Goal: Task Accomplishment & Management: Use online tool/utility

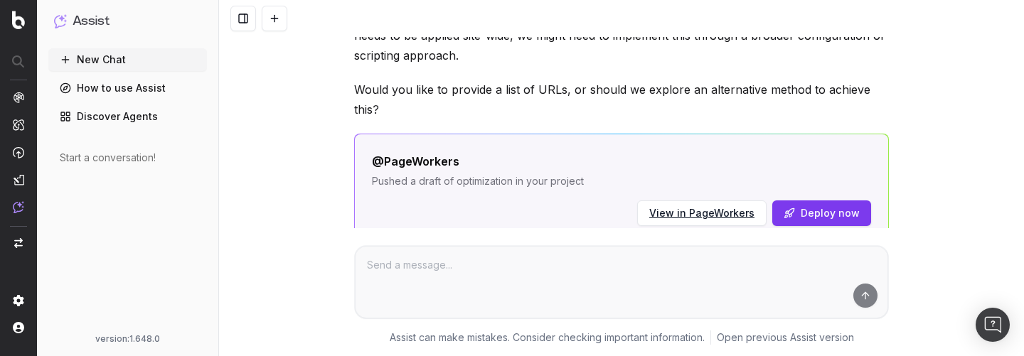
scroll to position [851, 0]
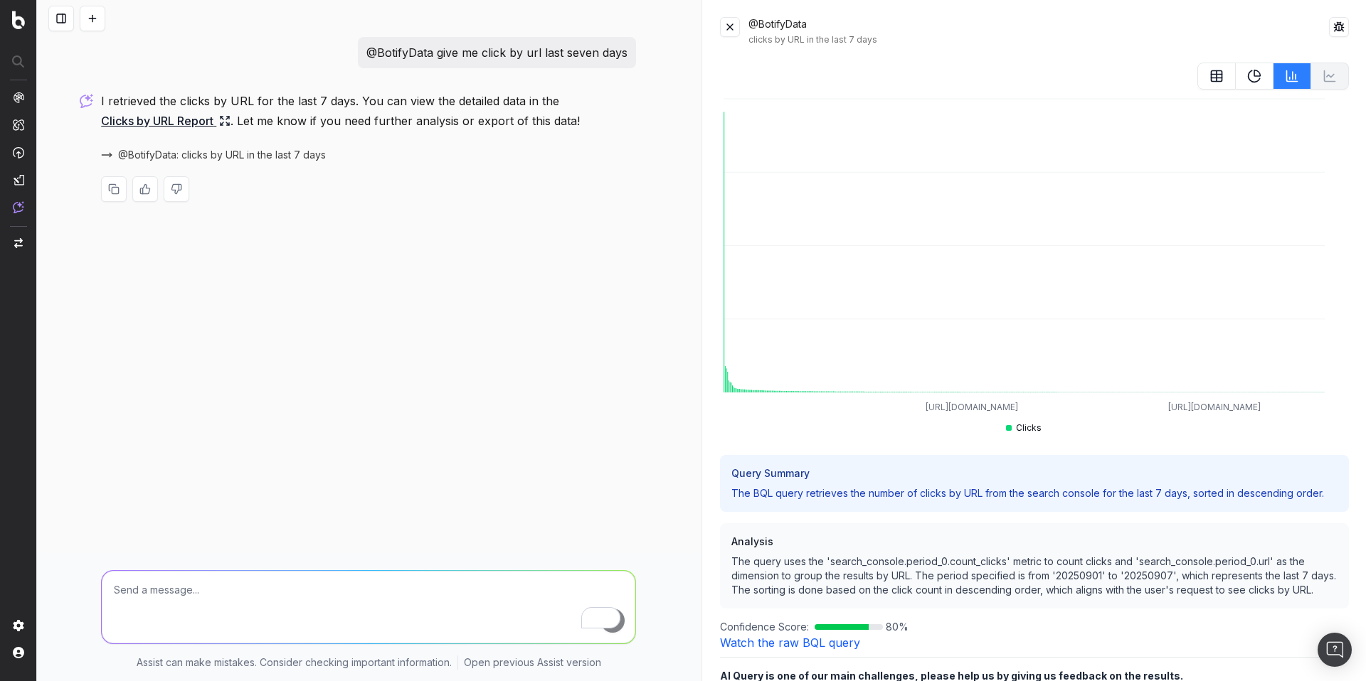
scroll to position [27, 0]
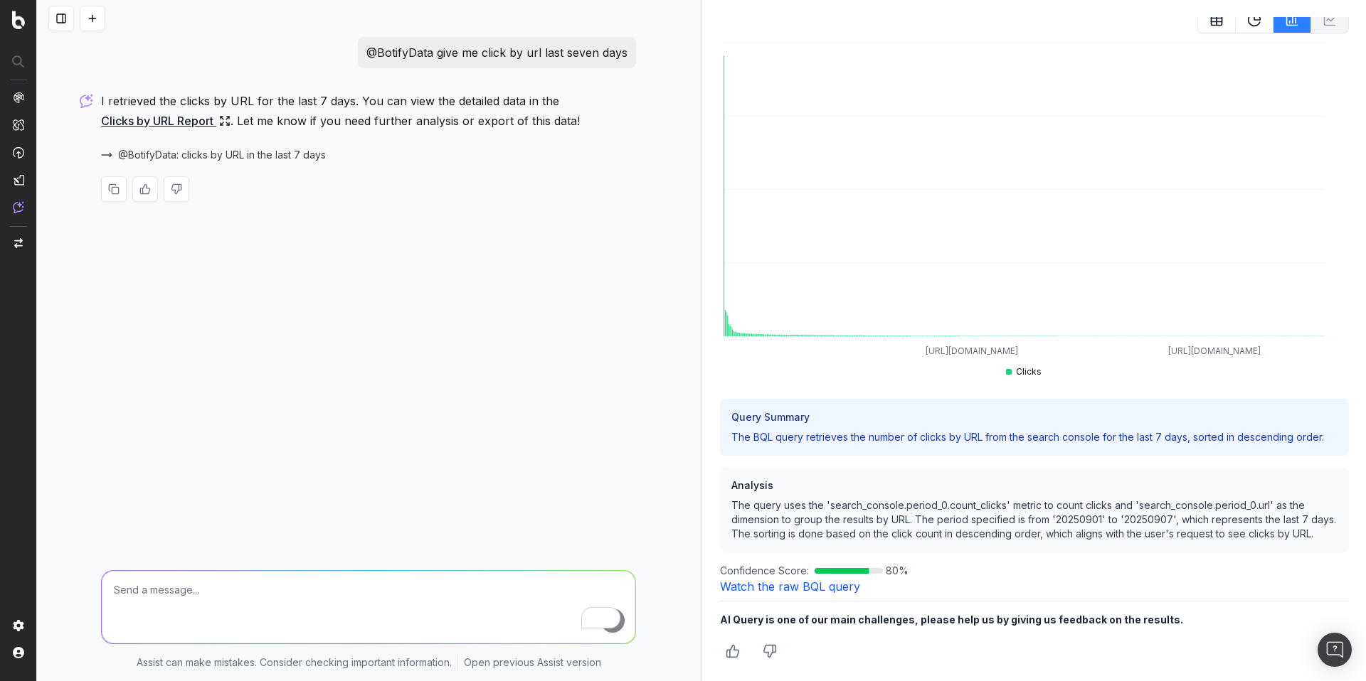
click at [502, 51] on p "@BotifyData give me click by url last seven days" at bounding box center [496, 53] width 261 height 20
copy p "@BotifyData give me click by url last seven days"
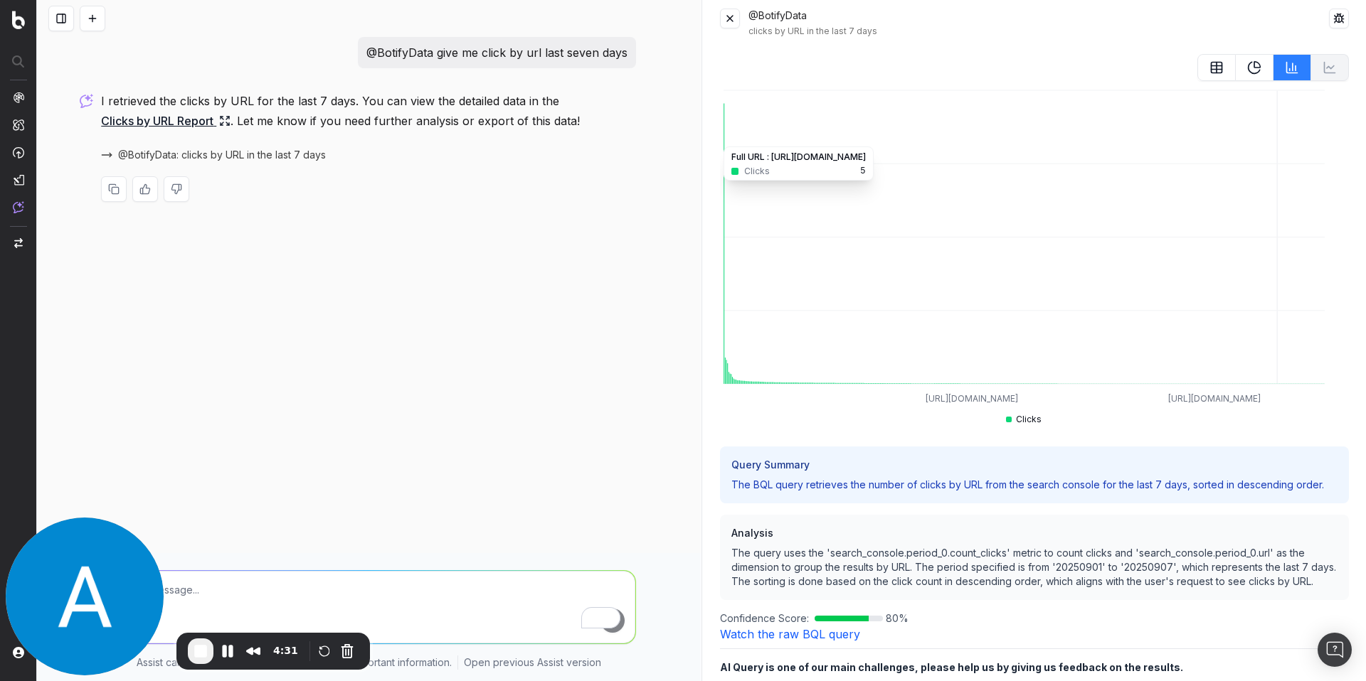
scroll to position [0, 0]
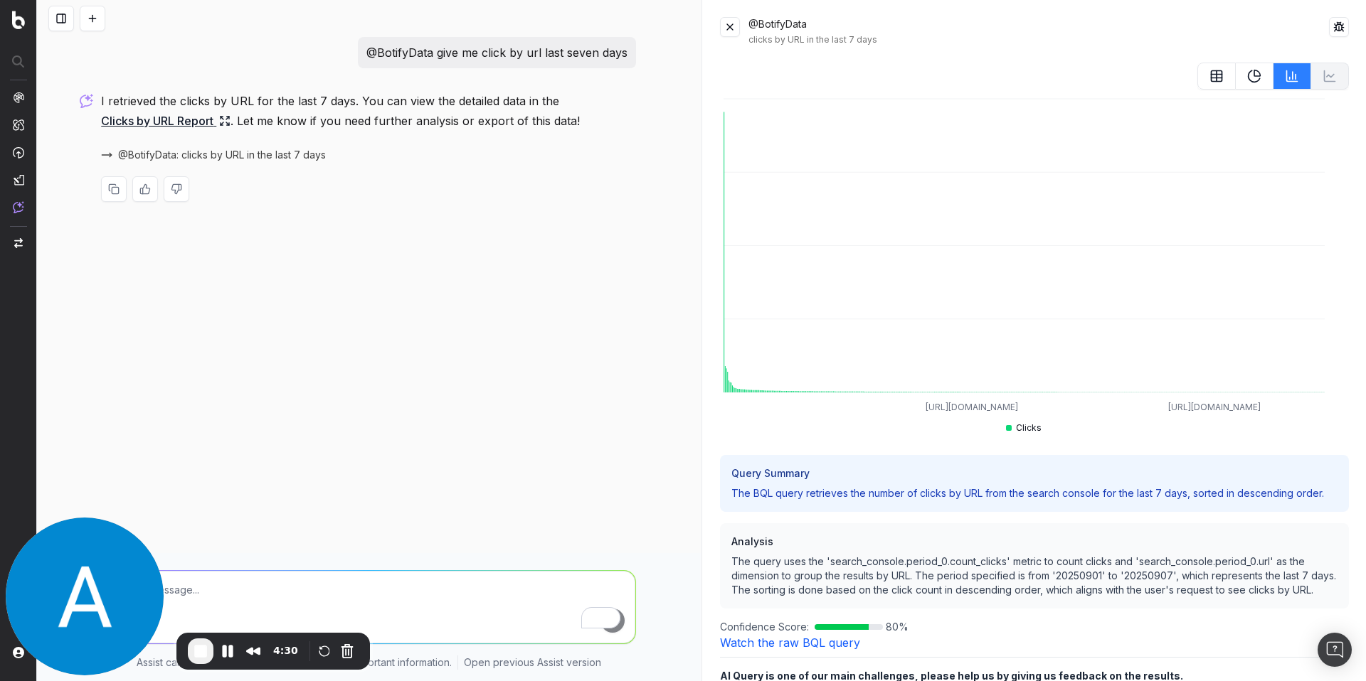
click at [1197, 84] on button at bounding box center [1216, 76] width 38 height 27
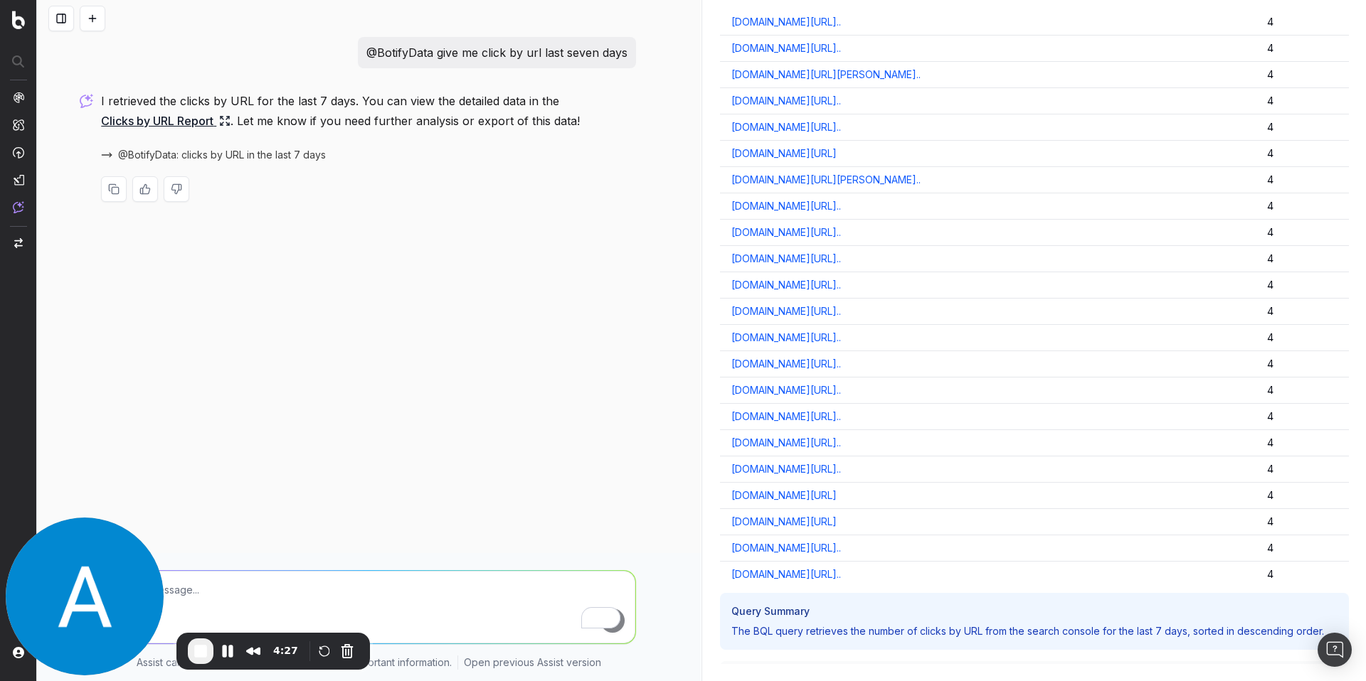
scroll to position [12867, 0]
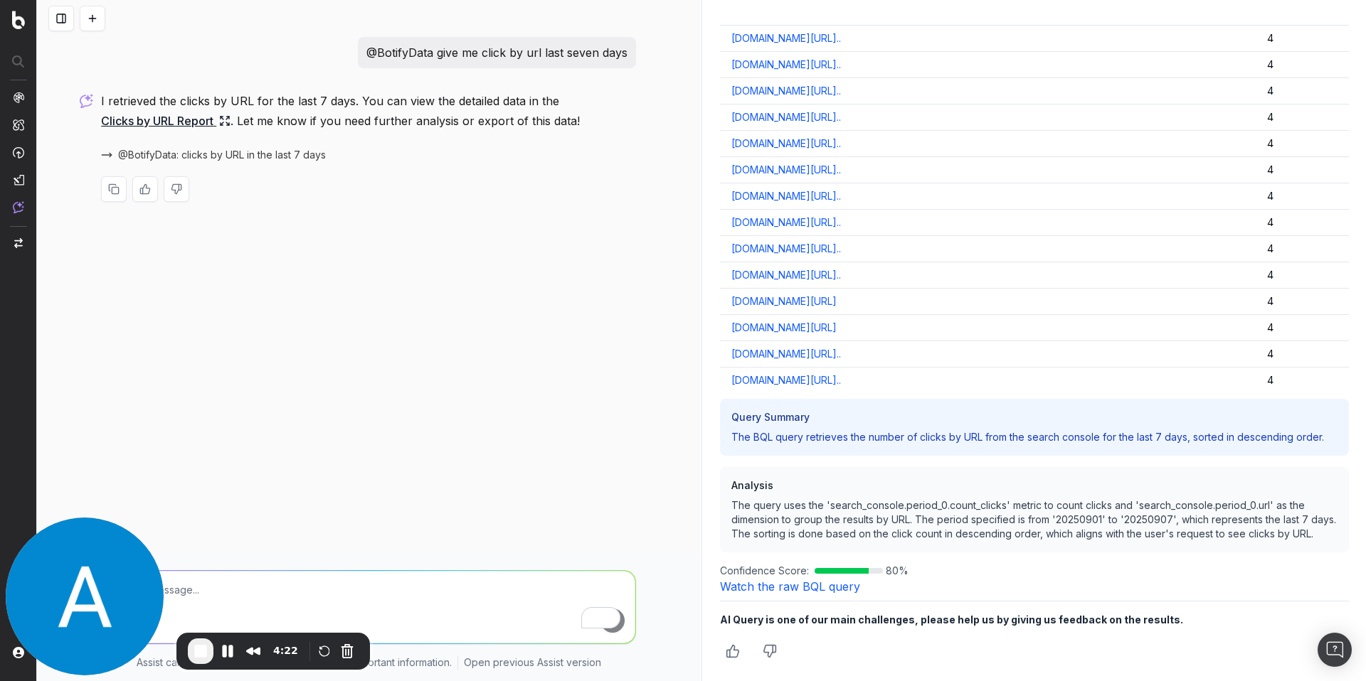
click at [186, 654] on div "4:22" at bounding box center [272, 651] width 193 height 37
click at [190, 653] on button "End Recording" at bounding box center [201, 652] width 26 height 26
click at [198, 123] on link "Clicks by URL Report" at bounding box center [165, 121] width 129 height 20
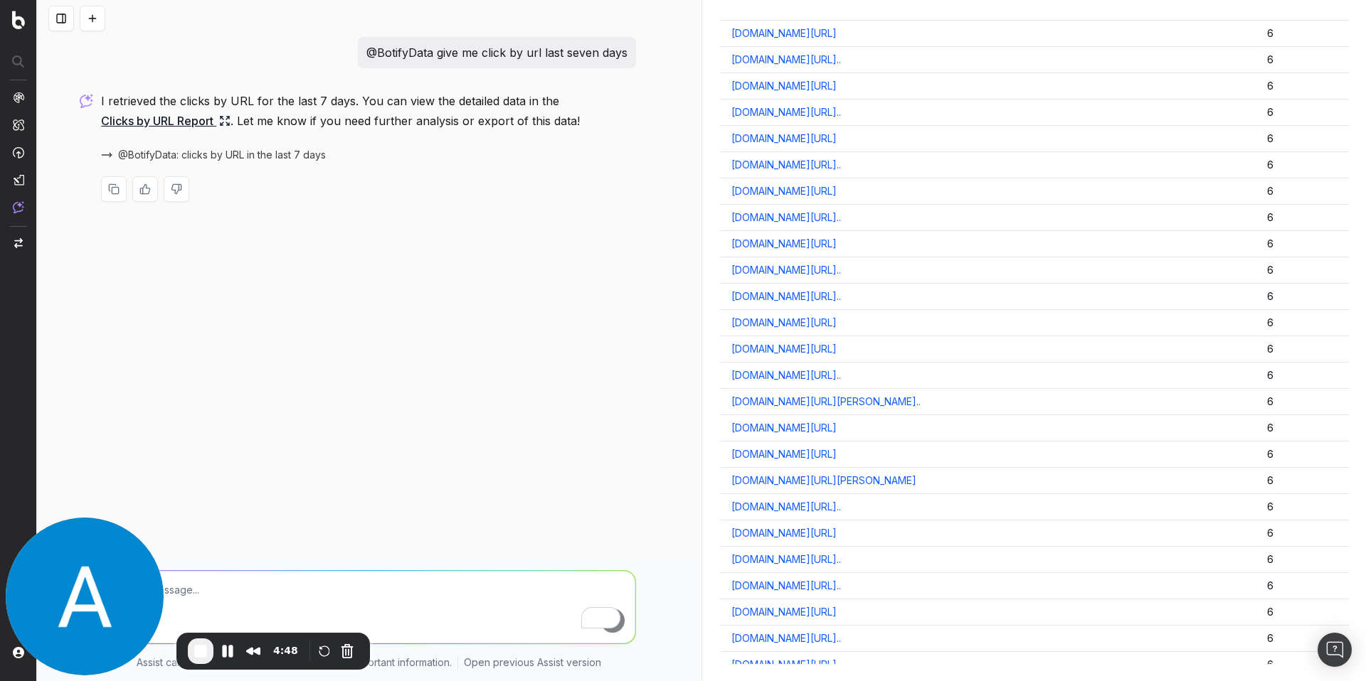
scroll to position [0, 0]
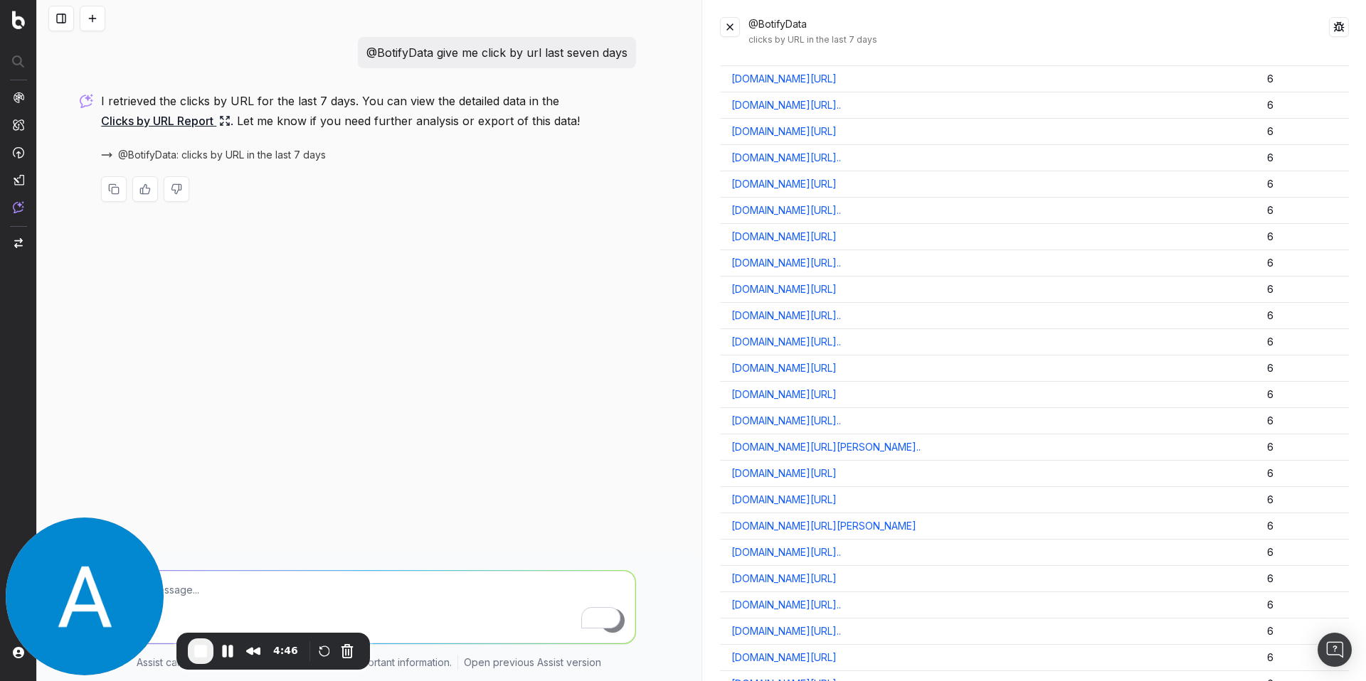
click at [734, 30] on button at bounding box center [730, 27] width 20 height 20
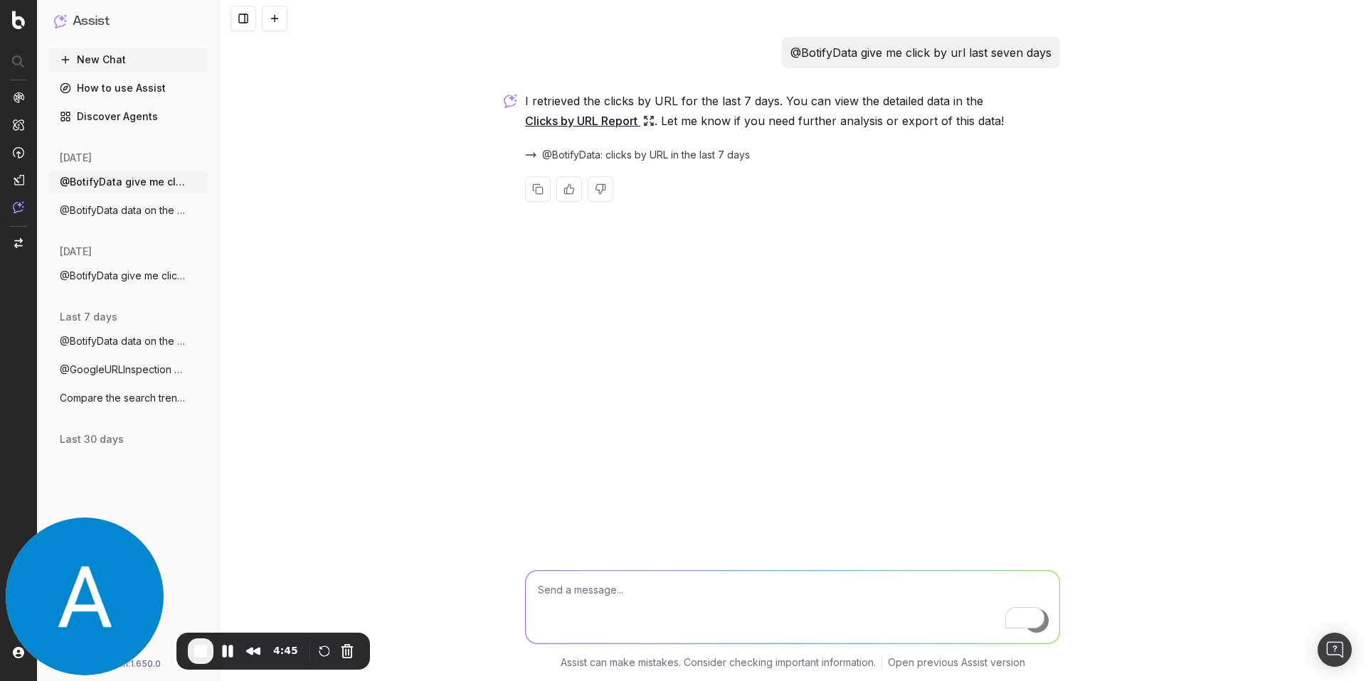
click at [622, 123] on link "Clicks by URL Report" at bounding box center [589, 121] width 129 height 20
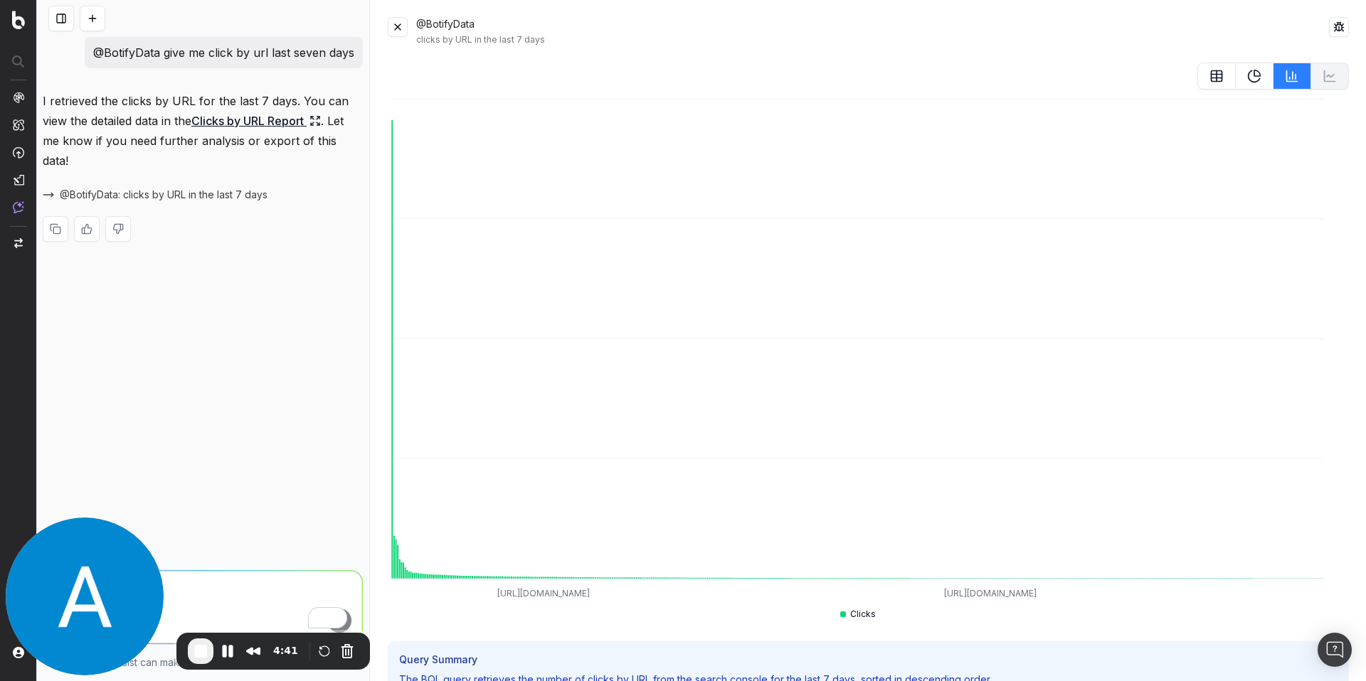
click at [395, 20] on button at bounding box center [398, 27] width 20 height 20
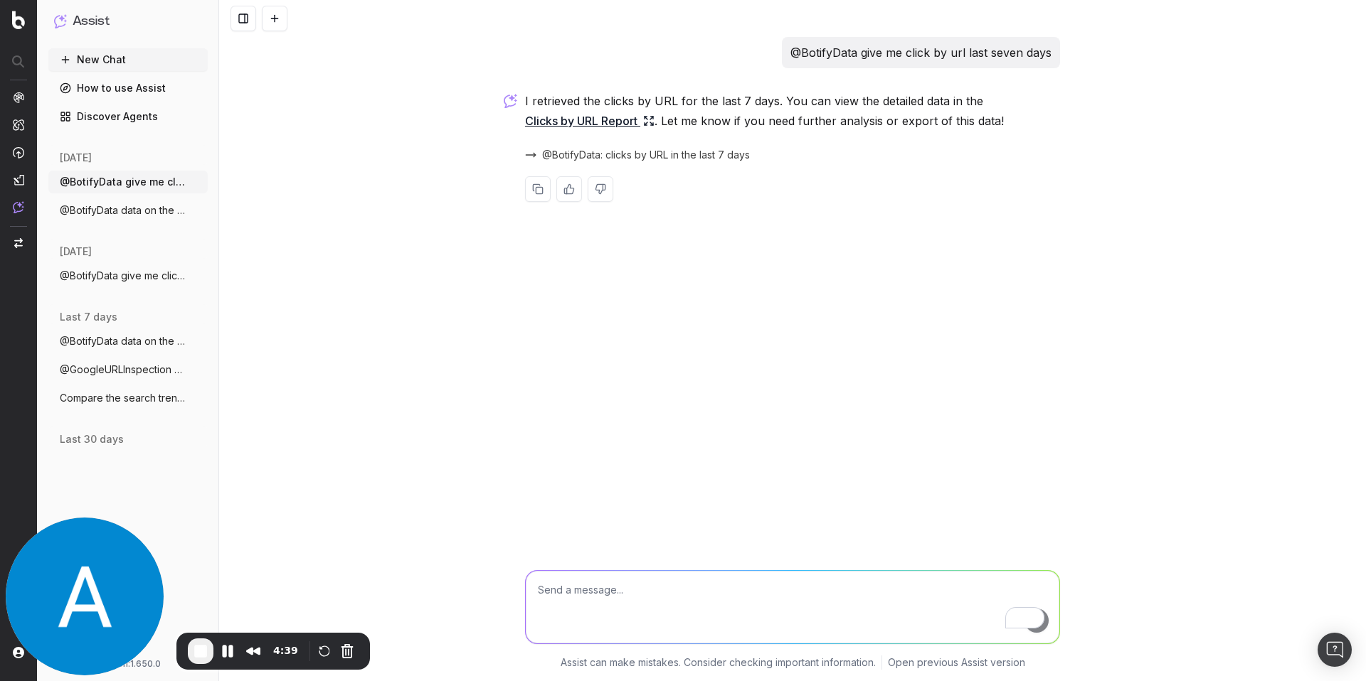
click at [553, 150] on span "@BotifyData: clicks by URL in the last 7 days" at bounding box center [646, 155] width 208 height 14
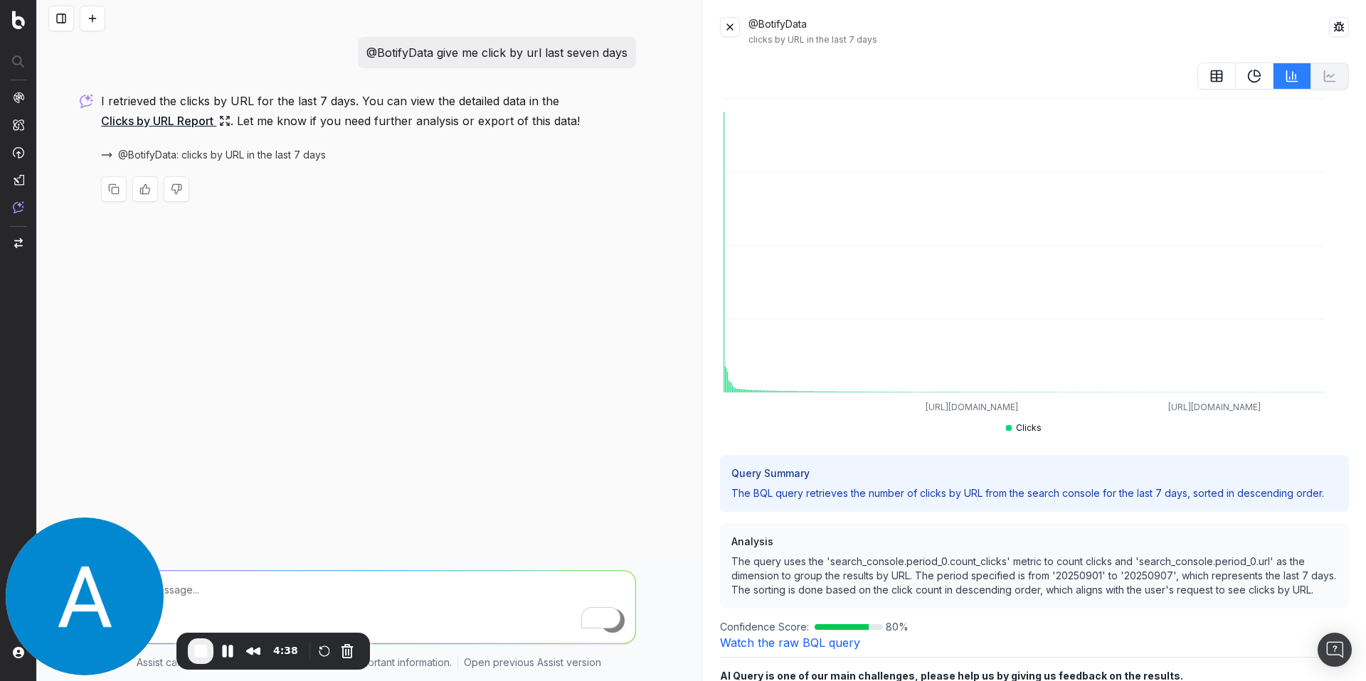
click at [733, 31] on button at bounding box center [730, 27] width 20 height 20
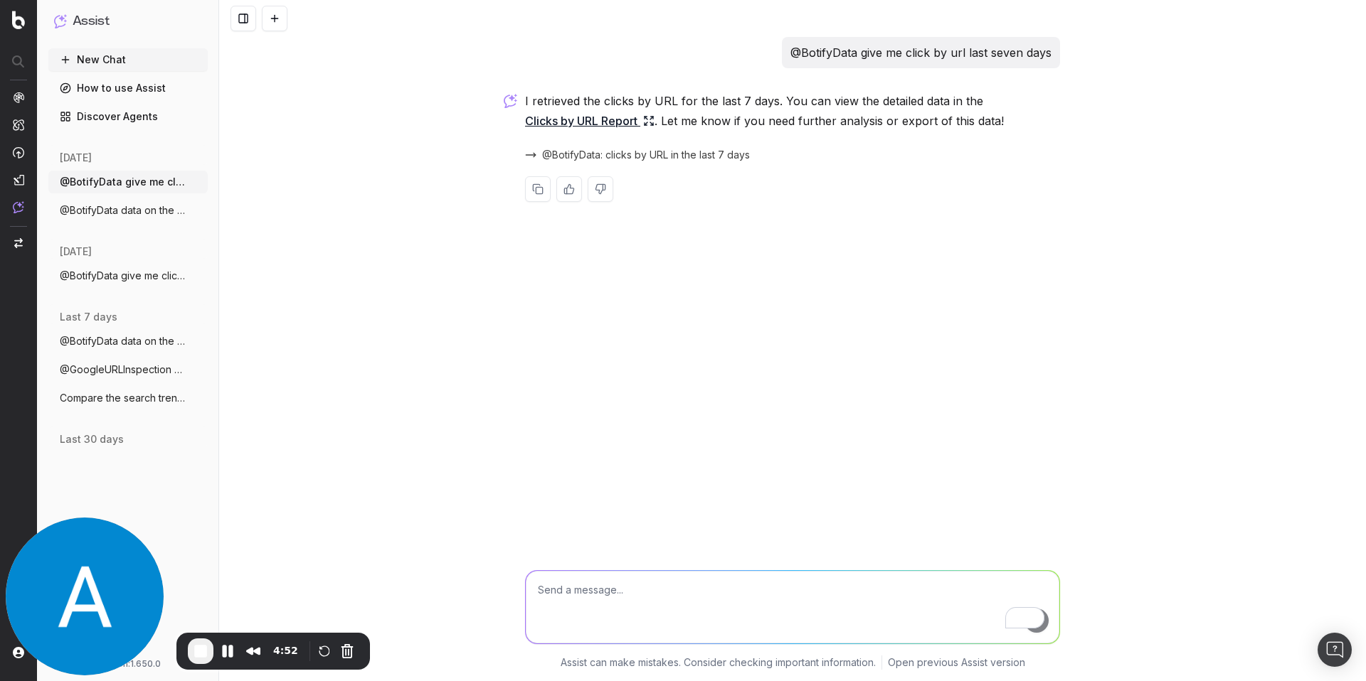
click at [619, 122] on link "Clicks by URL Report" at bounding box center [589, 121] width 129 height 20
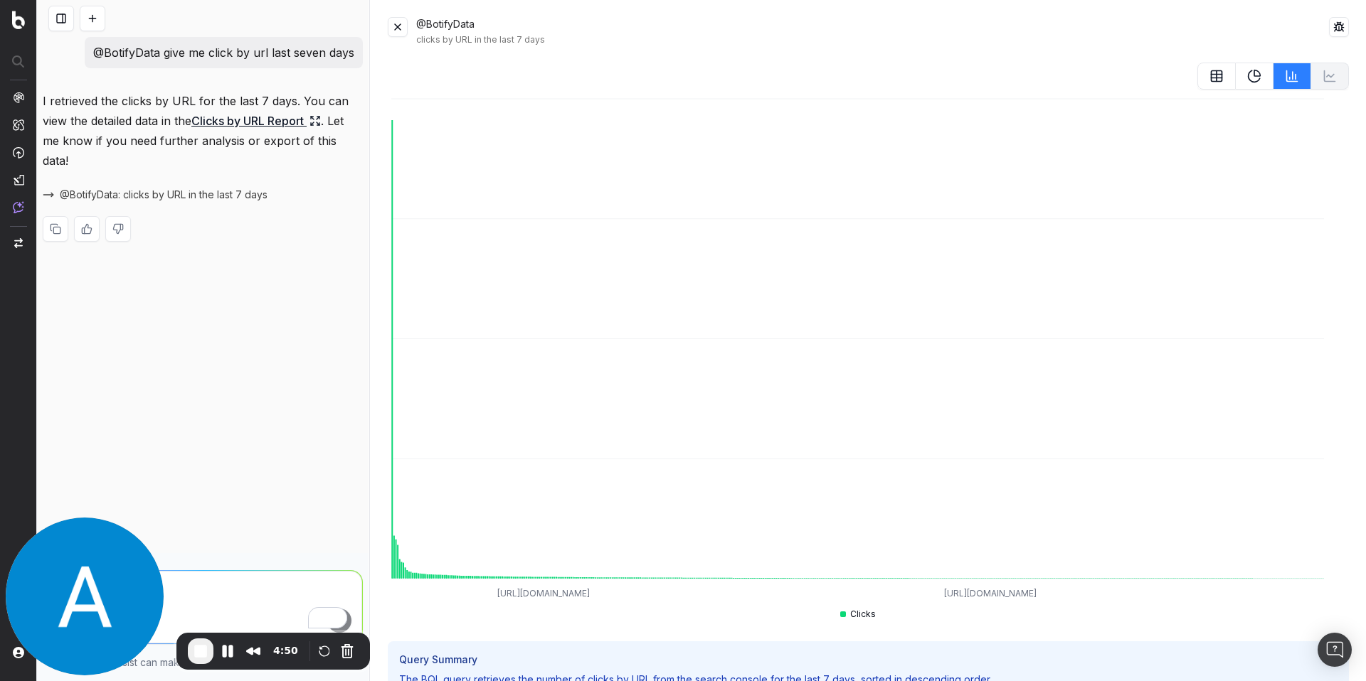
click at [400, 24] on button at bounding box center [398, 27] width 20 height 20
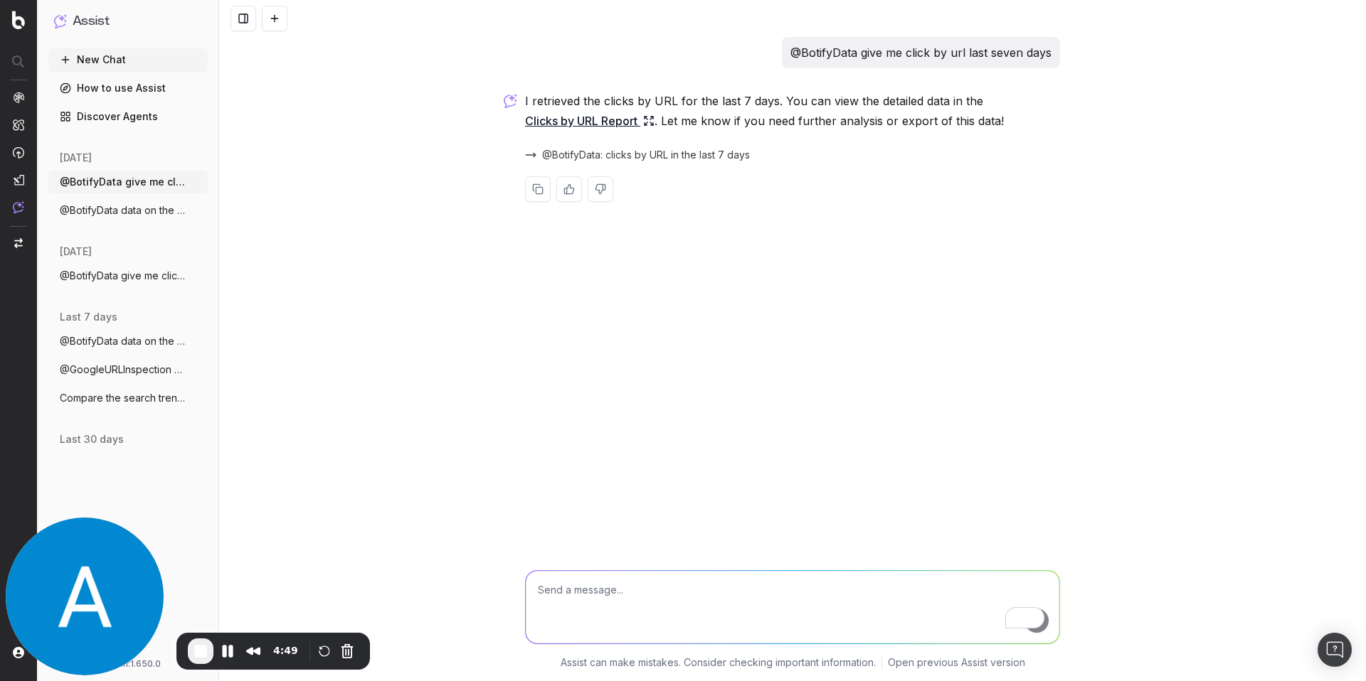
click at [673, 159] on span "@BotifyData: clicks by URL in the last 7 days" at bounding box center [646, 155] width 208 height 14
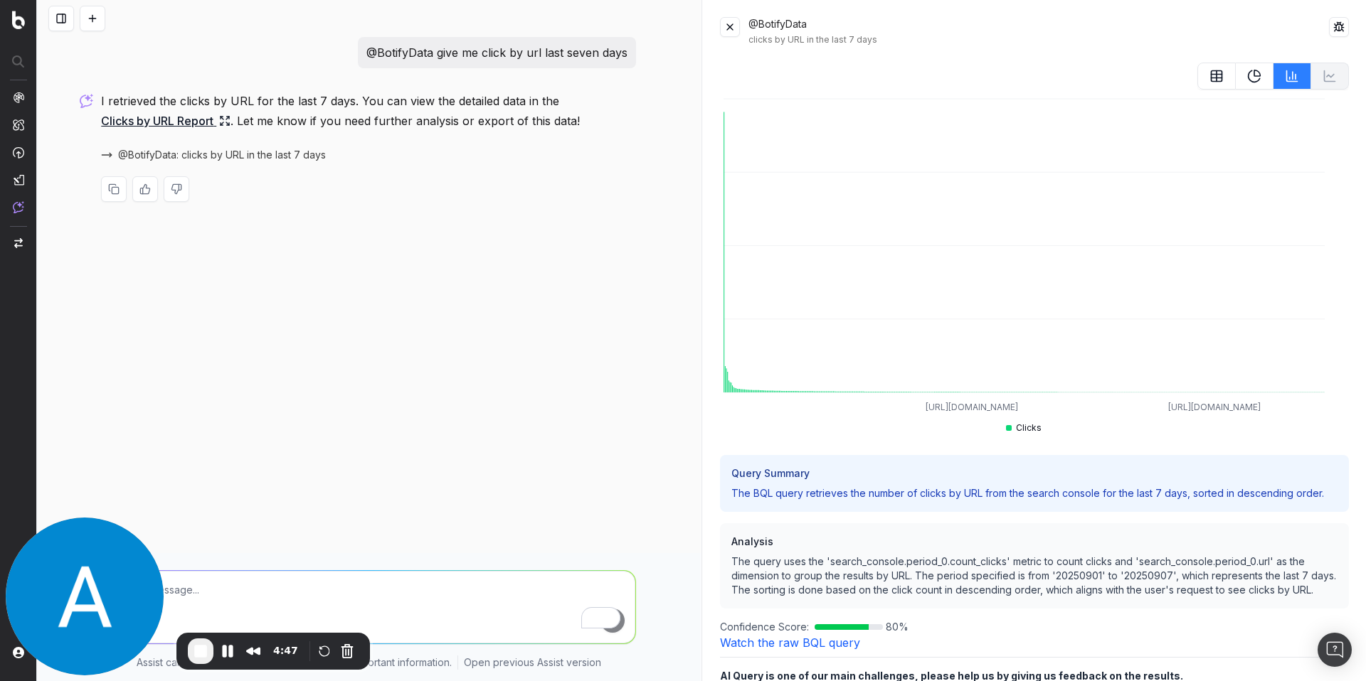
click at [727, 26] on button at bounding box center [730, 27] width 20 height 20
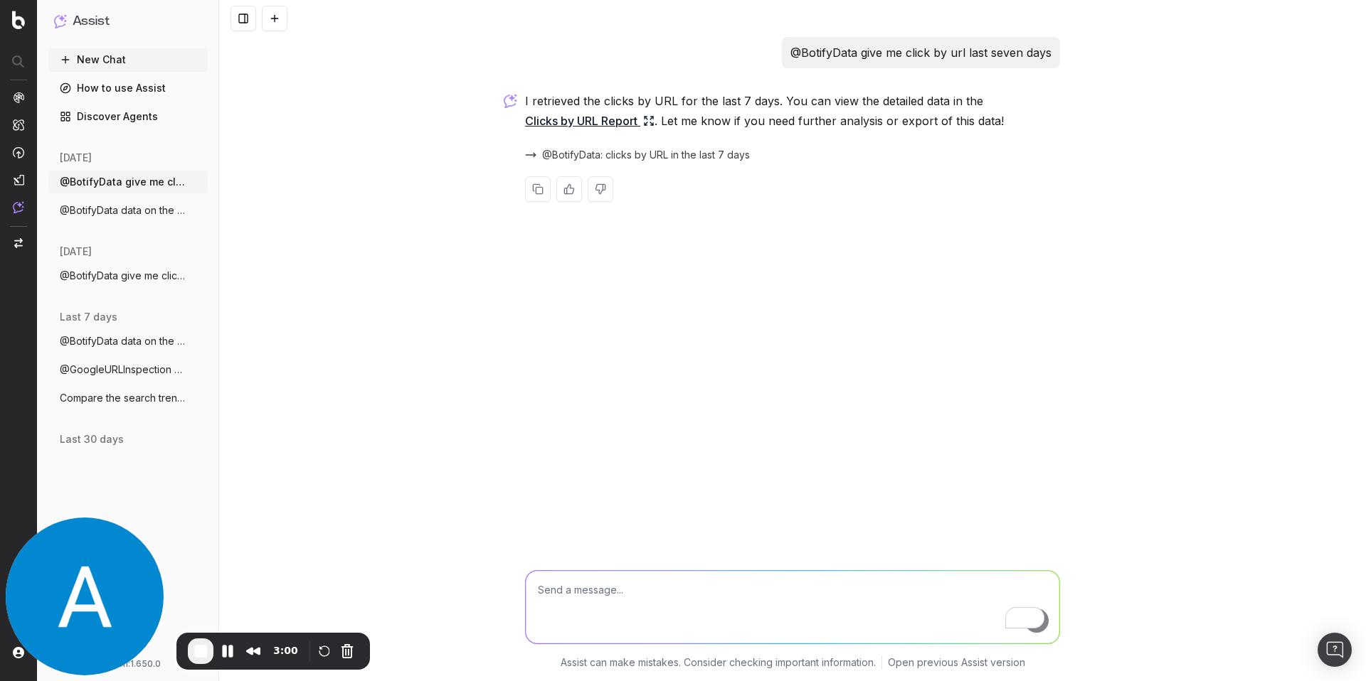
click at [619, 154] on span "@BotifyData: clicks by URL in the last 7 days" at bounding box center [646, 155] width 208 height 14
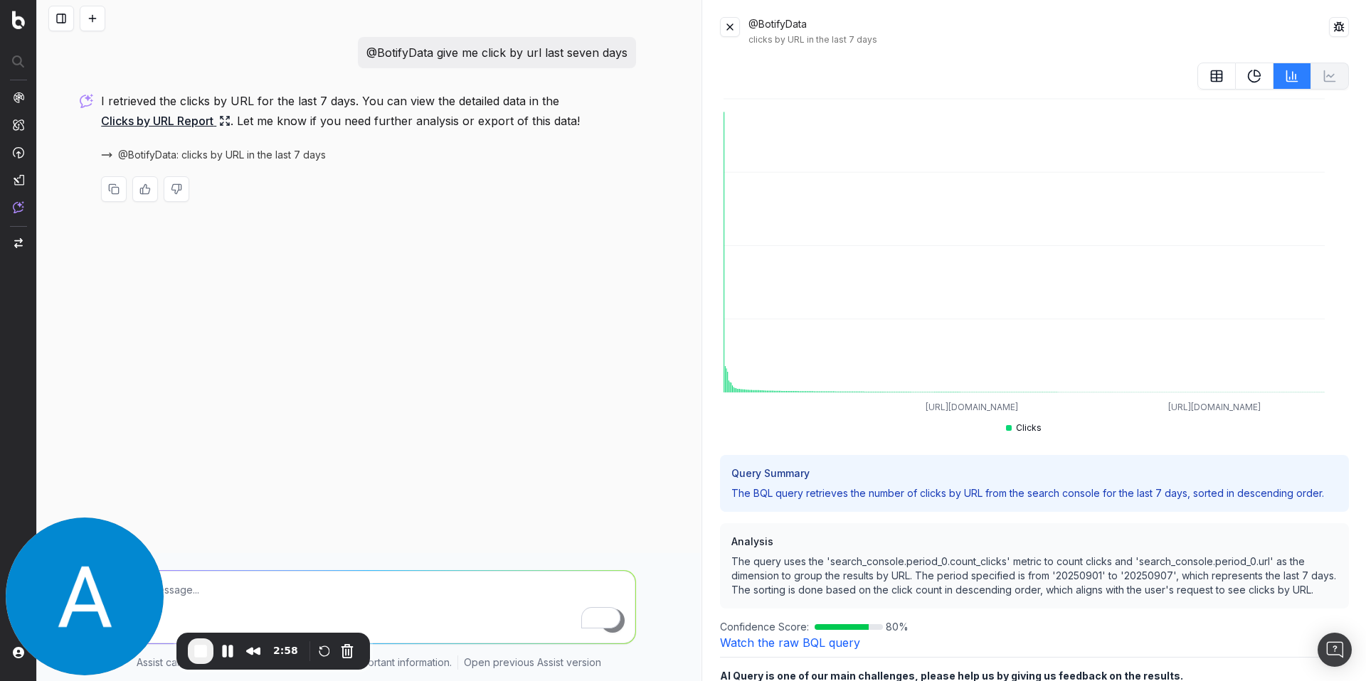
click at [189, 118] on link "Clicks by URL Report" at bounding box center [165, 121] width 129 height 20
click at [732, 24] on button at bounding box center [730, 27] width 20 height 20
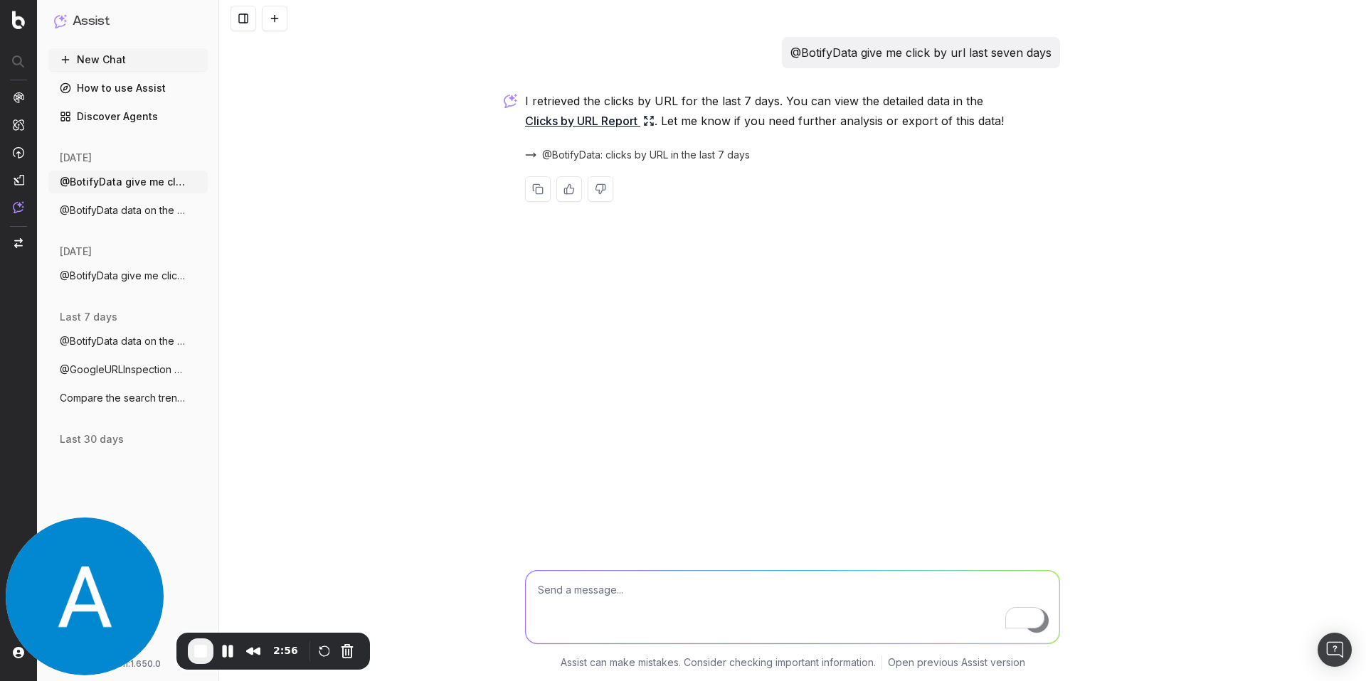
click at [615, 124] on link "Clicks by URL Report" at bounding box center [589, 121] width 129 height 20
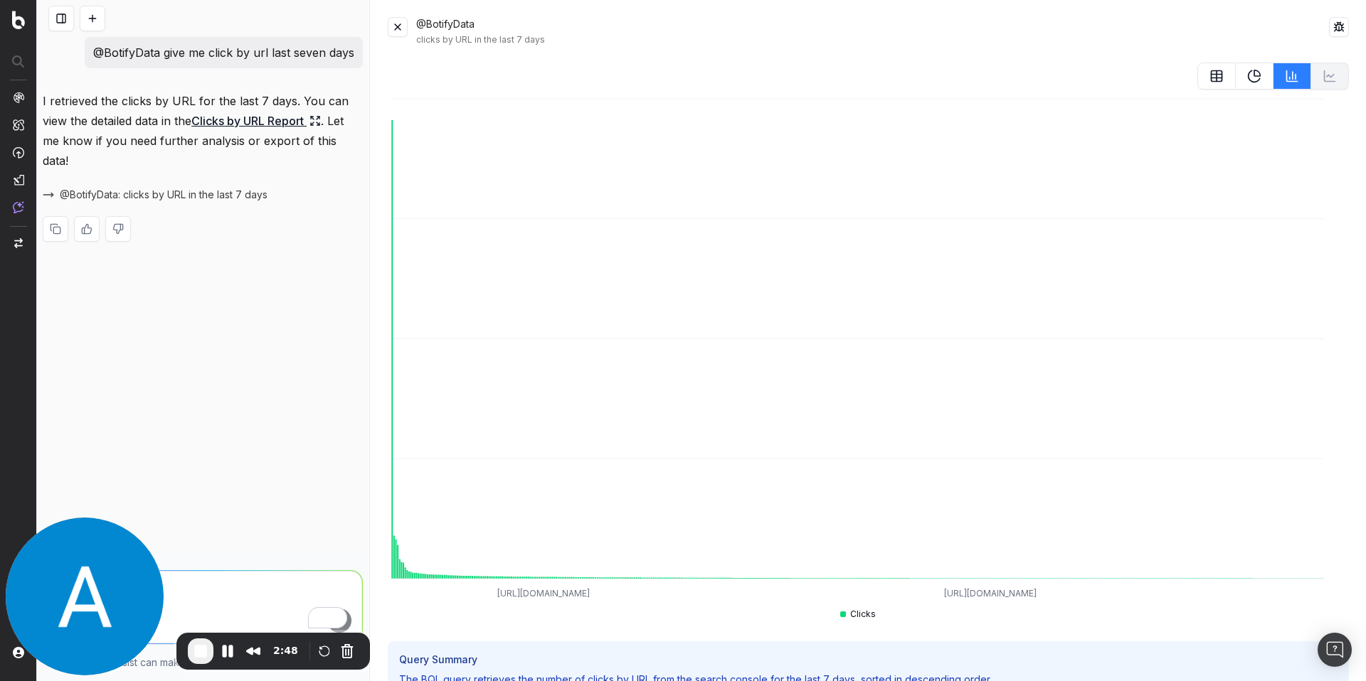
click at [204, 654] on span "End Recording" at bounding box center [200, 651] width 17 height 17
